Goal: Task Accomplishment & Management: Complete application form

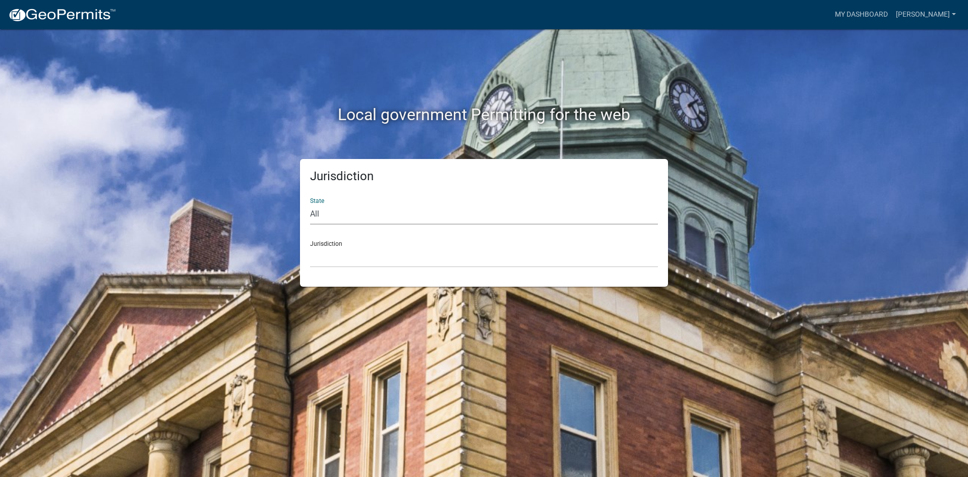
click at [339, 216] on select "All [US_STATE] [US_STATE] [US_STATE] [US_STATE] [US_STATE] [US_STATE] [US_STATE…" at bounding box center [484, 214] width 348 height 21
select select "[US_STATE]"
click at [310, 204] on select "All [US_STATE] [US_STATE] [US_STATE] [US_STATE] [US_STATE] [US_STATE] [US_STATE…" at bounding box center [484, 214] width 348 height 21
click at [336, 258] on select "City of [GEOGRAPHIC_DATA], [US_STATE] City of [GEOGRAPHIC_DATA], [US_STATE] Cit…" at bounding box center [484, 257] width 348 height 21
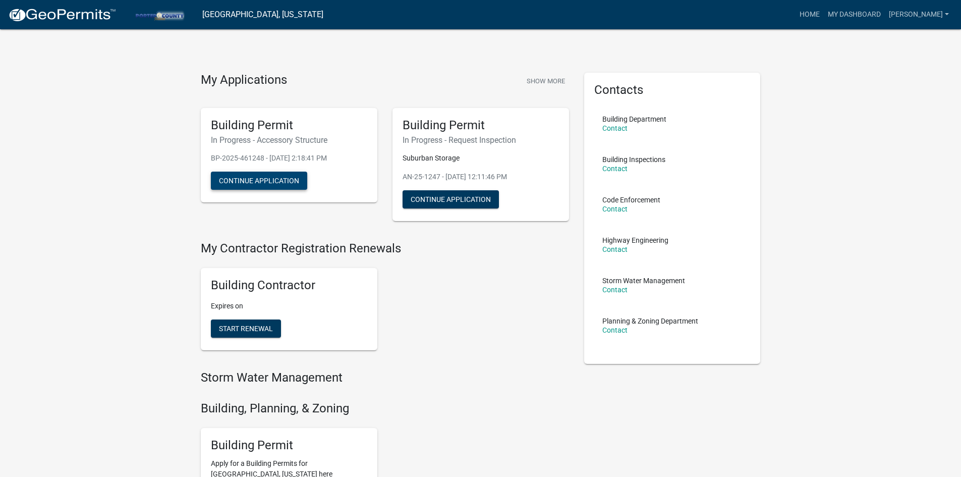
click at [254, 180] on button "Continue Application" at bounding box center [259, 180] width 96 height 18
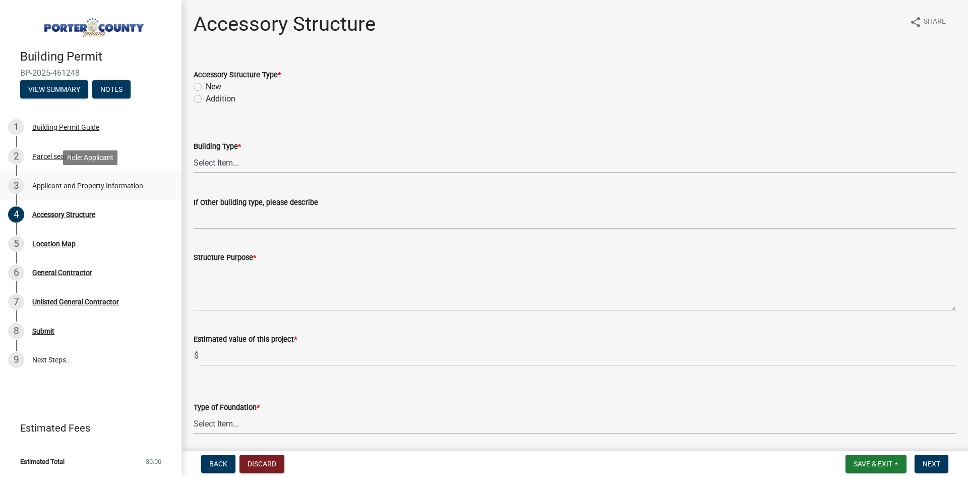
click at [108, 186] on div "Applicant and Property Information" at bounding box center [87, 185] width 111 height 7
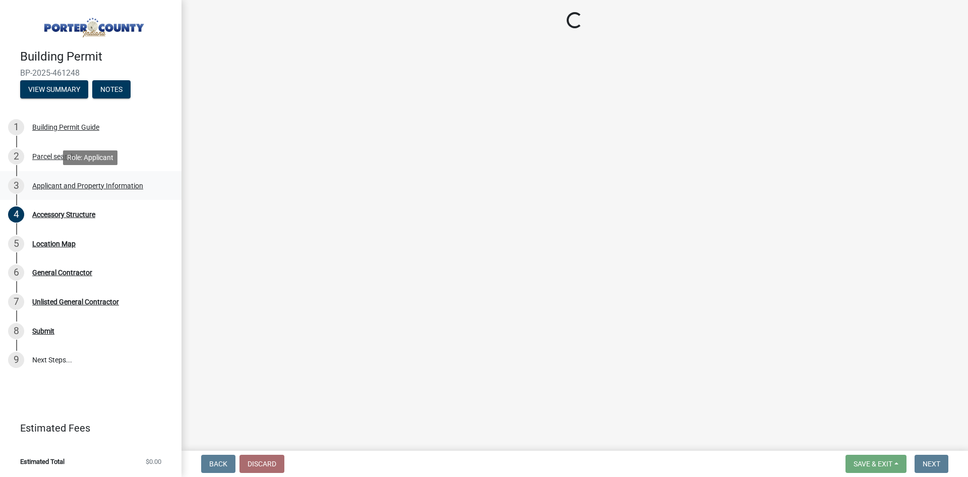
select select "829e86d3-b11d-4b91-b18e-70a426bdae9f"
select select "b0f6f87b-588c-48c3-b728-322303c6bafe"
select select "ea6751d4-6bf7-4a16-89ee-f7801ab82aa1"
select select "92efe679-05f4-414a-9426-51627fba5de6"
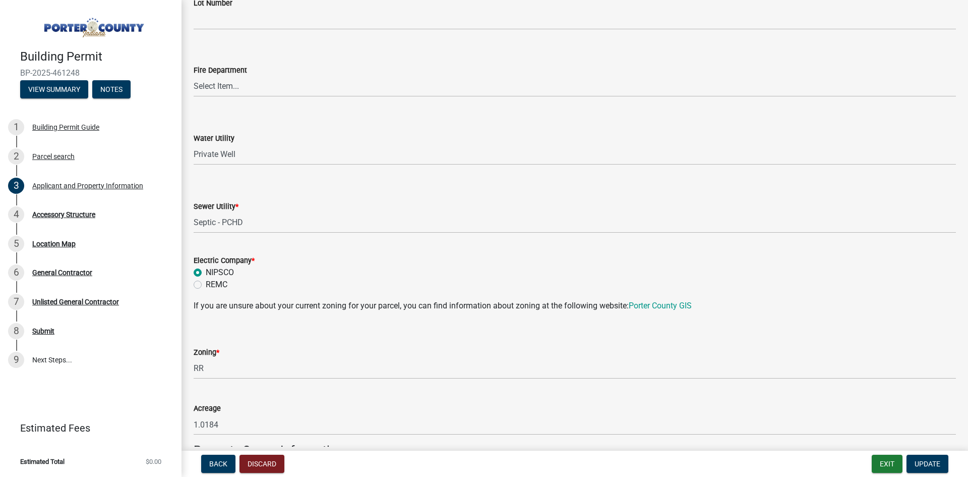
scroll to position [857, 0]
